Goal: Information Seeking & Learning: Learn about a topic

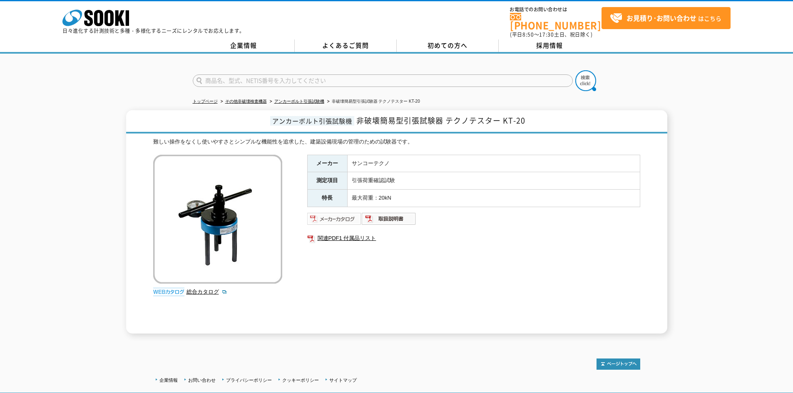
click at [339, 212] on img at bounding box center [334, 218] width 55 height 13
click at [401, 216] on img at bounding box center [389, 218] width 55 height 13
drag, startPoint x: 449, startPoint y: 116, endPoint x: 525, endPoint y: 118, distance: 76.2
click at [524, 118] on span "非破壊簡易型引張試験器 テクノテスター KT-20" at bounding box center [440, 120] width 169 height 11
copy span "テクノテスター KT-20"
